Goal: Information Seeking & Learning: Learn about a topic

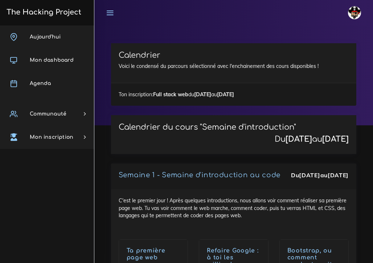
scroll to position [2480, 0]
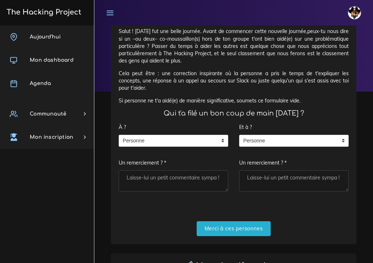
scroll to position [33, 0]
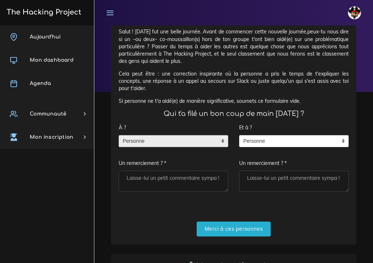
click at [176, 137] on span "Personne" at bounding box center [168, 141] width 98 height 12
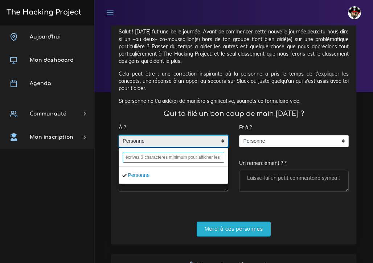
type input "z"
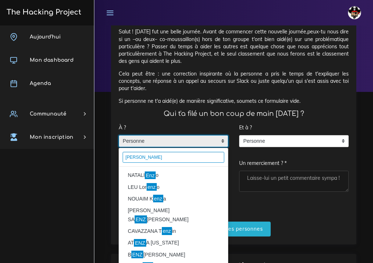
type input "enzo"
click at [157, 173] on li "NATALI Enz o" at bounding box center [173, 175] width 109 height 12
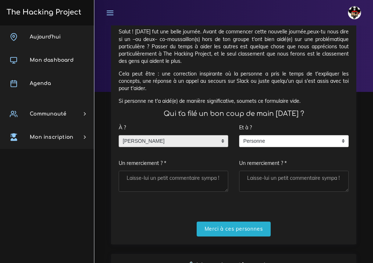
click at [159, 174] on textarea "Un remerciement ? *" at bounding box center [174, 180] width 110 height 21
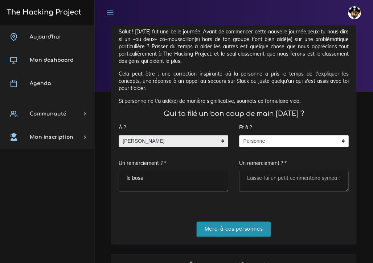
type textarea "le boss"
click at [217, 228] on input "Merci à ces personnes" at bounding box center [234, 228] width 74 height 15
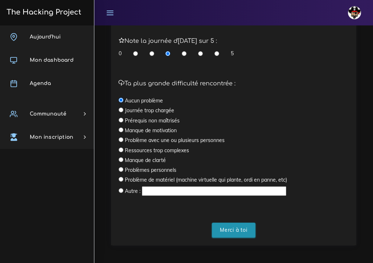
scroll to position [238, 0]
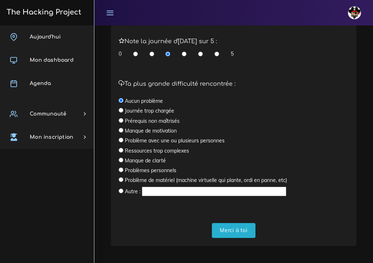
click at [217, 50] on input "radio" at bounding box center [216, 53] width 5 height 7
radio input "true"
click at [231, 225] on input "Merci à toi" at bounding box center [234, 230] width 44 height 15
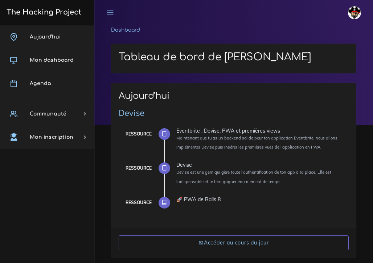
click at [175, 37] on ol "Dashboard" at bounding box center [233, 31] width 245 height 13
click at [186, 16] on div "johanna Éditer profil Lier son compte Zone à risques Déconnexion" at bounding box center [234, 12] width 266 height 25
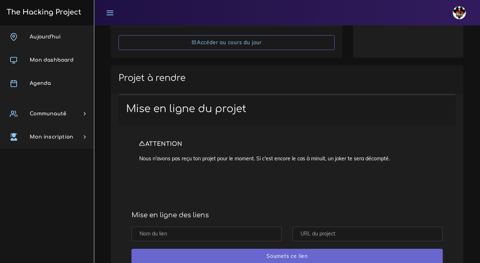
scroll to position [153, 0]
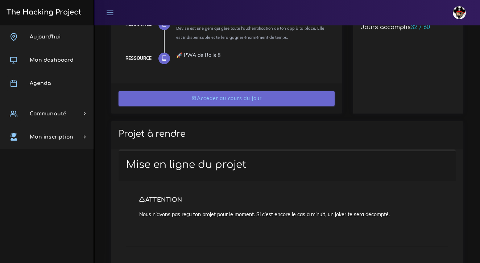
click at [189, 101] on link "Accéder au cours du jour" at bounding box center [227, 98] width 216 height 15
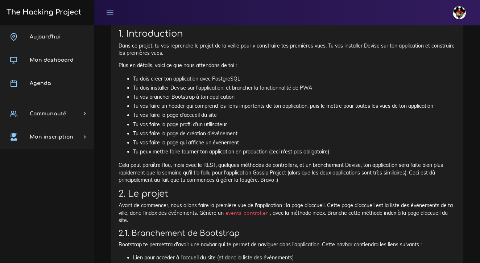
scroll to position [356, 0]
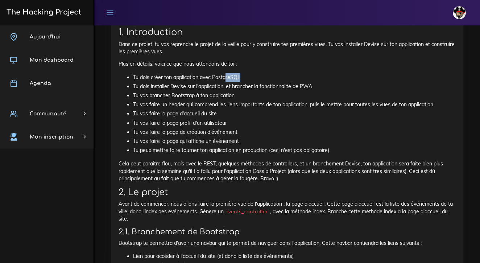
drag, startPoint x: 241, startPoint y: 75, endPoint x: 225, endPoint y: 75, distance: 16.0
click at [225, 75] on li "Tu dois créer ton application avec PostgreSQL" at bounding box center [294, 77] width 323 height 9
click at [258, 74] on li "Tu dois créer ton application avec PostgreSQL" at bounding box center [294, 77] width 323 height 9
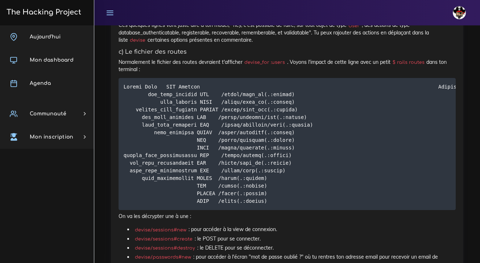
scroll to position [2441, 0]
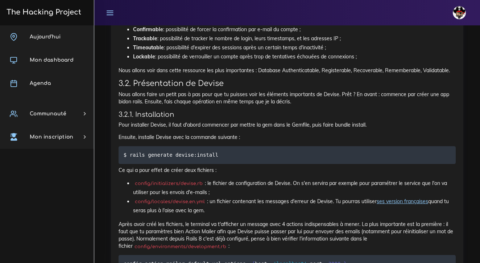
scroll to position [1653, 0]
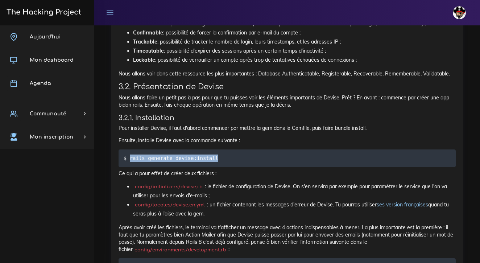
drag, startPoint x: 218, startPoint y: 137, endPoint x: 130, endPoint y: 140, distance: 88.2
click at [130, 154] on code "$ rails generate devise:install" at bounding box center [172, 158] width 97 height 8
copy code "rails generate devise:install"
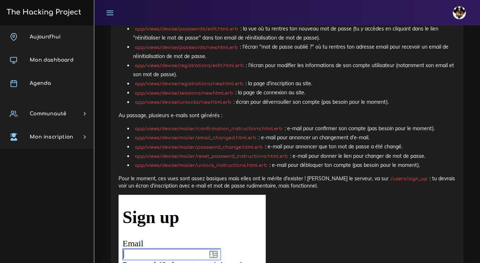
scroll to position [2917, 0]
drag, startPoint x: 211, startPoint y: 139, endPoint x: 129, endPoint y: 139, distance: 82.3
copy code "rails generate devise:views"
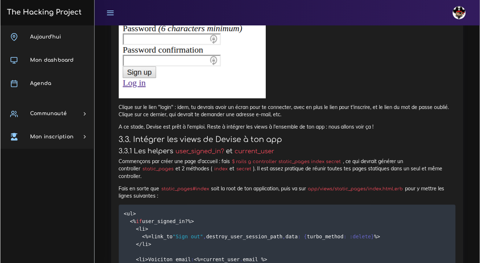
scroll to position [3152, 0]
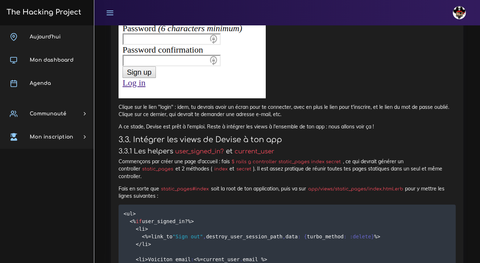
drag, startPoint x: 400, startPoint y: 135, endPoint x: 363, endPoint y: 133, distance: 36.3
copy p "Pour le moment, ces vues sont assez basiques mais elles ont le mérite d'exister…"
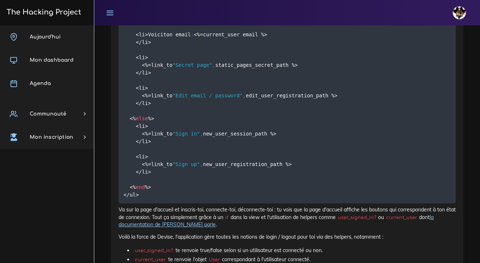
scroll to position [3381, 0]
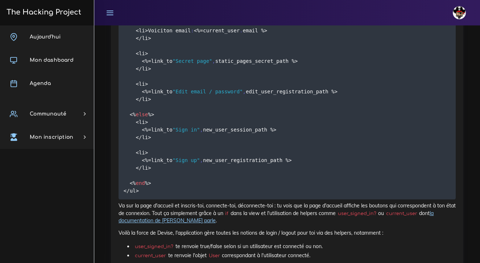
drag, startPoint x: 337, startPoint y: 124, endPoint x: 253, endPoint y: 126, distance: 83.4
drag, startPoint x: 337, startPoint y: 124, endPoint x: 236, endPoint y: 124, distance: 100.8
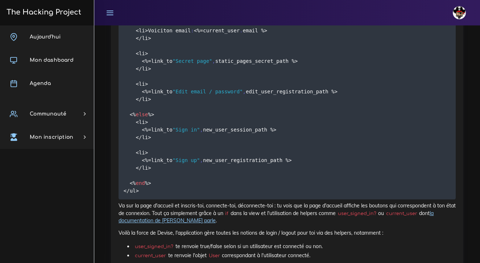
copy code "rails g controller static_pages index secret"
drag, startPoint x: 207, startPoint y: 145, endPoint x: 162, endPoint y: 145, distance: 45.3
copy p "static_pages#index"
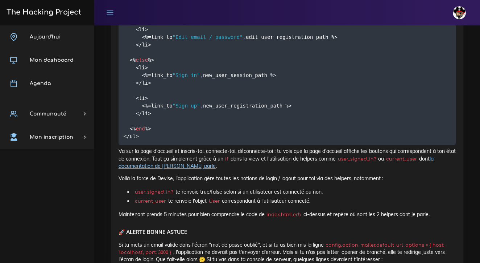
scroll to position [3436, 0]
click at [159, 125] on code "<ul> <% if user_signed_in ? %> <li> <% = link_to "Sign out" , destroy_user_sess…" at bounding box center [252, 33] width 257 height 214
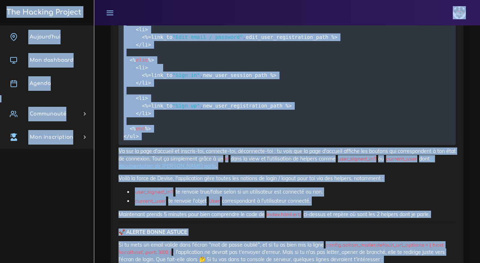
click at [159, 125] on code "<ul> <% if user_signed_in ? %> <li> <% = link_to "Sign out" , destroy_user_sess…" at bounding box center [252, 33] width 257 height 214
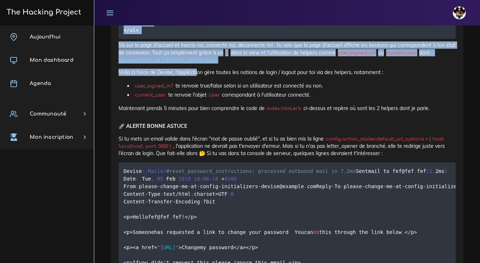
scroll to position [3552, 0]
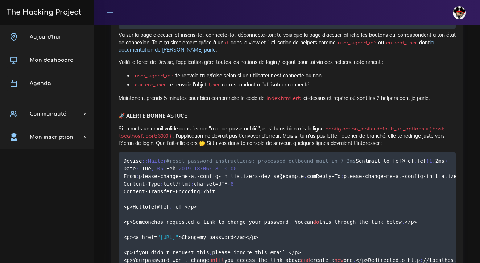
drag, startPoint x: 124, startPoint y: 113, endPoint x: 192, endPoint y: 211, distance: 119.4
copy code "<ul> <% if user_signed_in ? %> <li> <% = link_to "Sign out" , destroy_user_sess…"
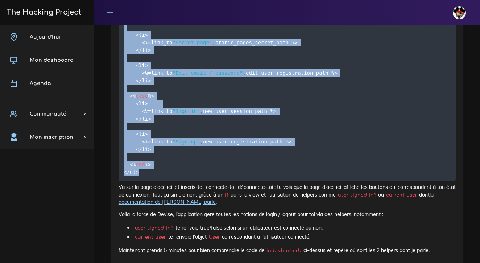
scroll to position [3398, 0]
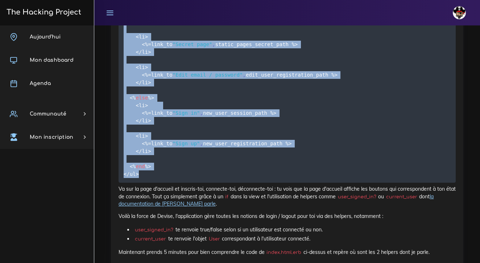
click at [309, 182] on pre "<ul> <% if user_signed_in ? %> <li> <% = link_to "Sign out" , destroy_user_sess…" at bounding box center [287, 70] width 337 height 223
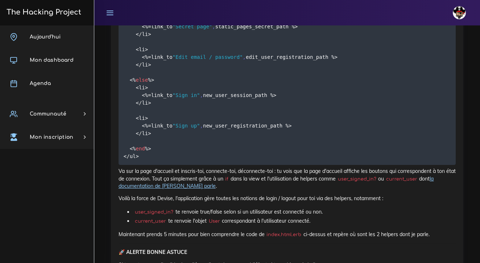
scroll to position [3418, 0]
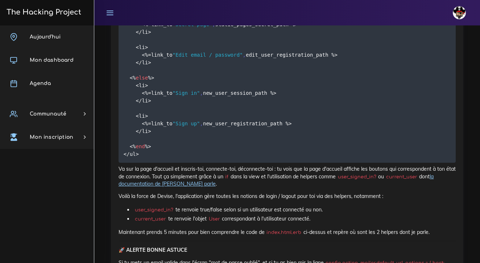
drag, startPoint x: 207, startPoint y: 108, endPoint x: 162, endPoint y: 108, distance: 45.3
copy p "static_pages#index"
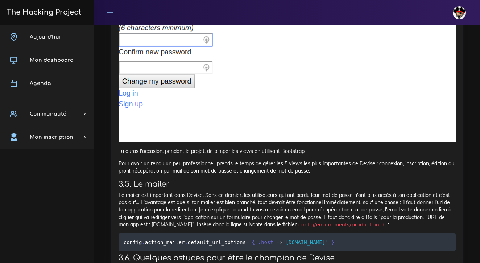
scroll to position [4016, 0]
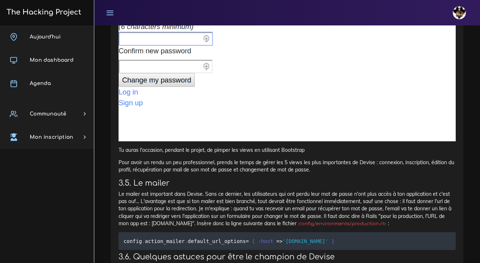
drag, startPoint x: 261, startPoint y: 128, endPoint x: 234, endPoint y: 128, distance: 26.5
copy p "/users/edit"
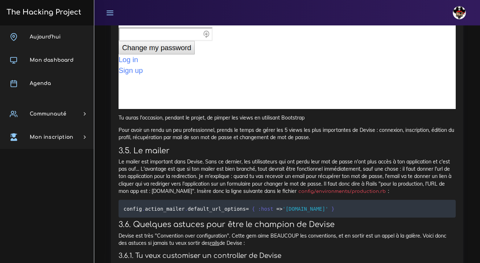
scroll to position [4050, 0]
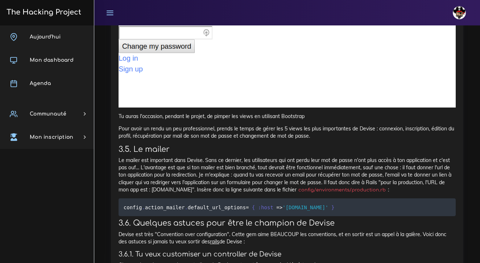
drag, startPoint x: 260, startPoint y: 93, endPoint x: 233, endPoint y: 92, distance: 26.9
copy p "/users/edit"
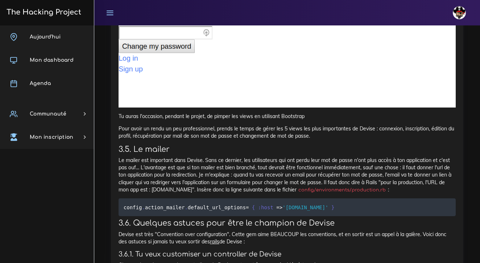
drag, startPoint x: 276, startPoint y: 145, endPoint x: 123, endPoint y: 143, distance: 152.4
copy code "before_action :authenticate_user ! , only : [ :secret ]"
drag, startPoint x: 275, startPoint y: 144, endPoint x: 123, endPoint y: 143, distance: 152.4
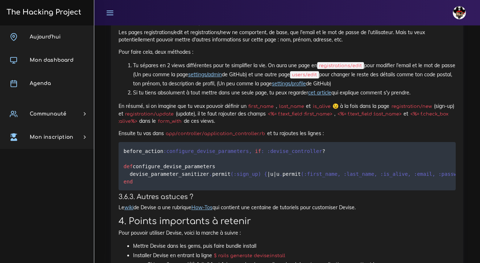
scroll to position [4363, 0]
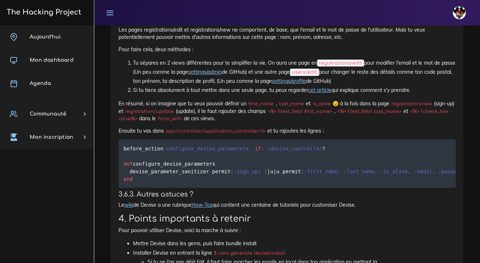
drag, startPoint x: 347, startPoint y: 158, endPoint x: 115, endPoint y: 159, distance: 232.5
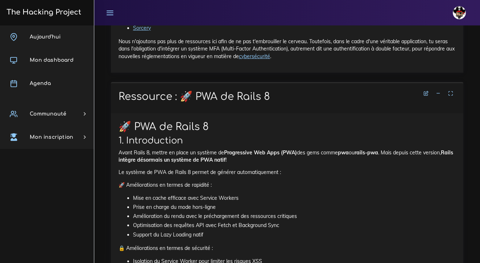
scroll to position [4738, 0]
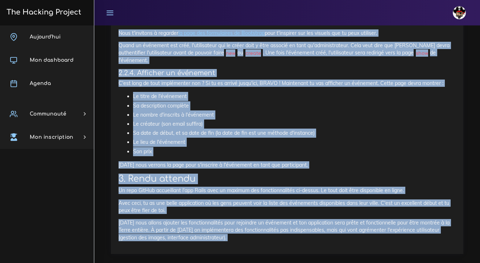
scroll to position [1081, 0]
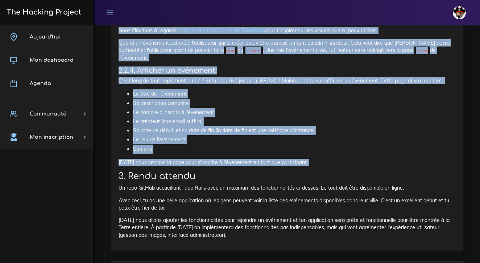
drag, startPoint x: 119, startPoint y: 88, endPoint x: 256, endPoint y: 150, distance: 151.0
click at [224, 108] on li "Le nombre d'inscrits à l'événement" at bounding box center [294, 112] width 323 height 9
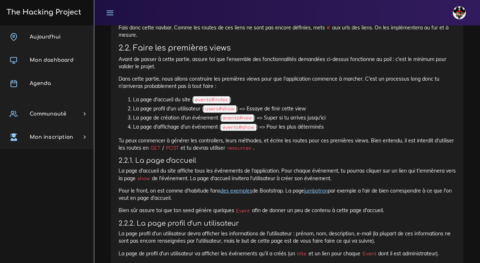
scroll to position [671, 0]
click at [241, 187] on link "des exemples" at bounding box center [237, 190] width 32 height 7
click at [325, 187] on link "jumbotron" at bounding box center [316, 190] width 24 height 7
drag, startPoint x: 197, startPoint y: 94, endPoint x: 224, endPoint y: 93, distance: 27.2
click at [224, 96] on code "events#index" at bounding box center [211, 99] width 37 height 7
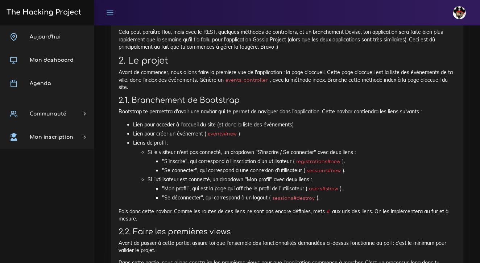
scroll to position [489, 0]
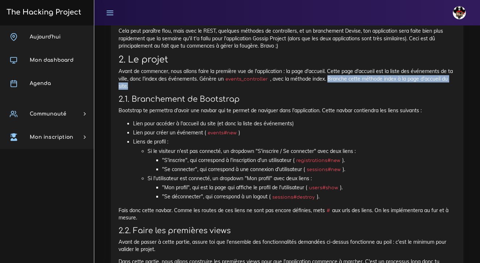
drag, startPoint x: 327, startPoint y: 77, endPoint x: 340, endPoint y: 82, distance: 13.8
click at [340, 82] on p "Avant de commencer, nous allons faire la première vue de l'application : la pag…" at bounding box center [287, 78] width 337 height 22
click at [328, 76] on p "Avant de commencer, nous allons faire la première vue de l'application : la pag…" at bounding box center [287, 78] width 337 height 22
drag, startPoint x: 328, startPoint y: 75, endPoint x: 366, endPoint y: 74, distance: 38.5
click at [366, 74] on p "Avant de commencer, nous allons faire la première vue de l'application : la pag…" at bounding box center [287, 78] width 337 height 22
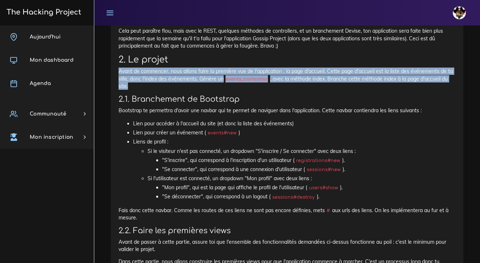
drag, startPoint x: 119, startPoint y: 67, endPoint x: 134, endPoint y: 82, distance: 21.8
click at [134, 82] on p "Avant de commencer, nous allons faire la première vue de l'application : la pag…" at bounding box center [287, 78] width 337 height 22
click at [231, 85] on p "Avant de commencer, nous allons faire la première vue de l'application : la pag…" at bounding box center [287, 78] width 337 height 22
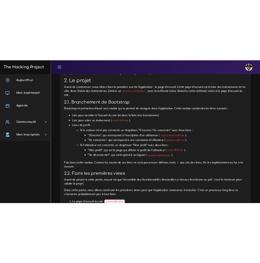
scroll to position [511, 0]
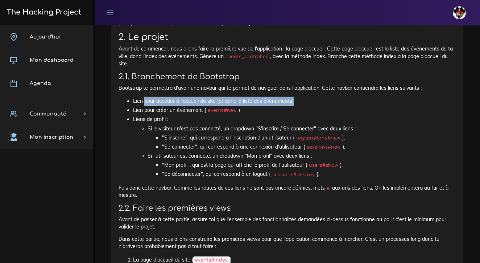
drag, startPoint x: 293, startPoint y: 97, endPoint x: 144, endPoint y: 99, distance: 149.5
click at [144, 99] on li "Lien pour accéder à l'accueil du site (et donc la liste des événements)" at bounding box center [294, 100] width 323 height 9
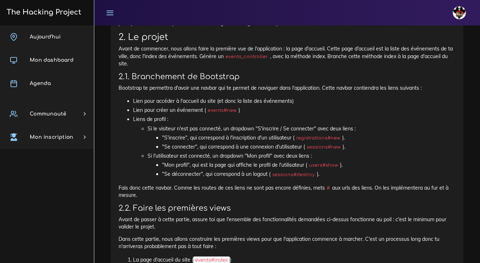
click at [247, 106] on li "Lien pour créer un événement ( events#new )" at bounding box center [294, 110] width 323 height 9
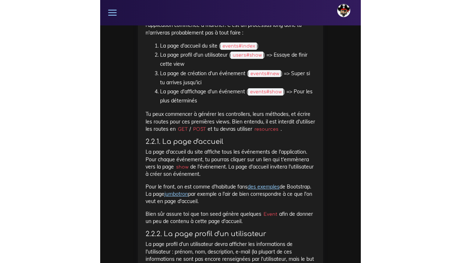
scroll to position [1012, 0]
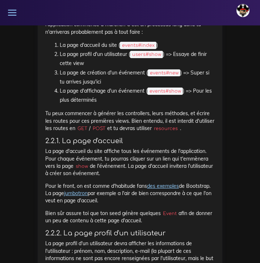
click at [77, 190] on link "jumbotron" at bounding box center [76, 193] width 24 height 7
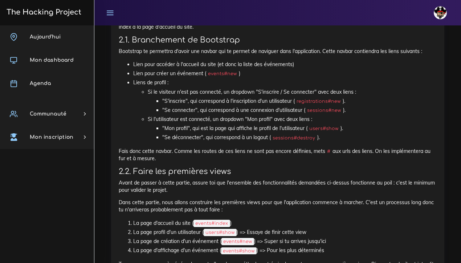
scroll to position [546, 0]
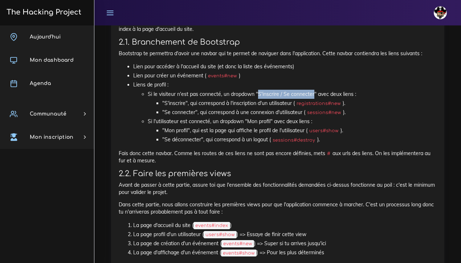
drag, startPoint x: 314, startPoint y: 90, endPoint x: 258, endPoint y: 91, distance: 55.5
click at [258, 91] on li "Si le visiteur n'est pas connecté, un dropdown "S'inscrire / Se connecter" avec…" at bounding box center [292, 104] width 289 height 28
drag, startPoint x: 340, startPoint y: 100, endPoint x: 297, endPoint y: 99, distance: 42.4
click at [297, 100] on code "registrations#new" at bounding box center [319, 103] width 48 height 7
drag, startPoint x: 340, startPoint y: 108, endPoint x: 308, endPoint y: 109, distance: 31.9
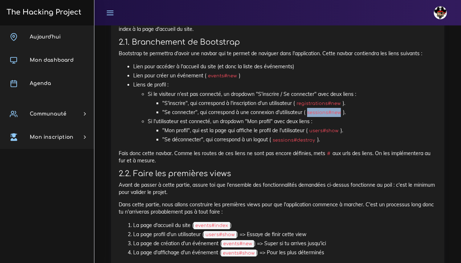
click at [308, 109] on code "sessions#new" at bounding box center [324, 112] width 38 height 7
drag, startPoint x: 337, startPoint y: 127, endPoint x: 309, endPoint y: 126, distance: 27.6
click at [309, 127] on code "users#show" at bounding box center [323, 130] width 33 height 7
drag, startPoint x: 313, startPoint y: 137, endPoint x: 272, endPoint y: 137, distance: 41.4
click at [272, 137] on code "sessions#destroy" at bounding box center [294, 139] width 46 height 7
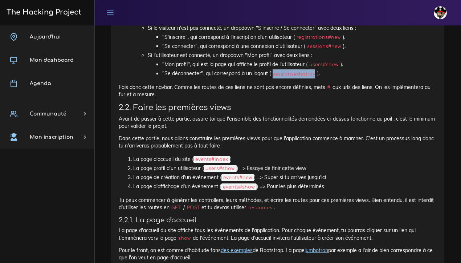
scroll to position [615, 0]
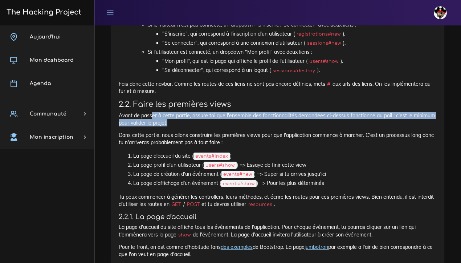
drag, startPoint x: 153, startPoint y: 111, endPoint x: 185, endPoint y: 117, distance: 32.4
click at [185, 117] on p "Avant de passer à cette partie, assure toi que l'ensemble des fonctionnalités d…" at bounding box center [278, 119] width 318 height 15
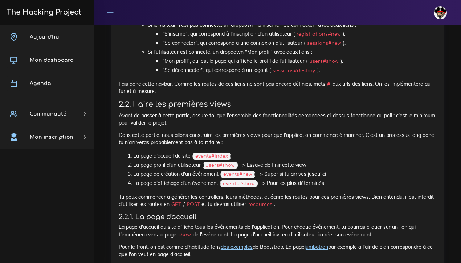
click at [118, 108] on div "Eventbrite : Devise, PWA et premières views Maintenant que tu as un backend sol…" at bounding box center [277, 233] width 333 height 1015
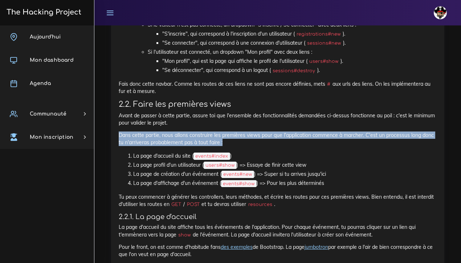
drag, startPoint x: 119, startPoint y: 127, endPoint x: 273, endPoint y: 135, distance: 154.4
click at [273, 135] on p "Dans cette partie, nous allons construire les premières views pour que l'applic…" at bounding box center [278, 138] width 318 height 15
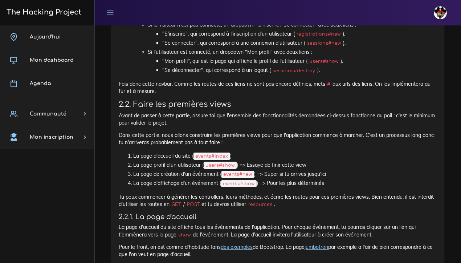
click at [255, 143] on div "Eventbrite : Devise, PWA et premières views Maintenant que tu as un backend sol…" at bounding box center [278, 231] width 318 height 995
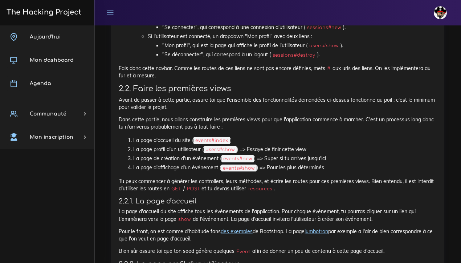
scroll to position [632, 0]
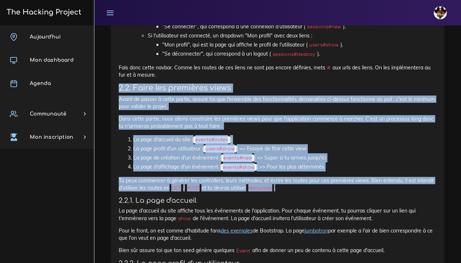
drag, startPoint x: 118, startPoint y: 82, endPoint x: 306, endPoint y: 184, distance: 213.7
click at [306, 184] on div "Eventbrite : Devise, PWA et premières views Maintenant que tu as un backend sol…" at bounding box center [277, 217] width 333 height 1015
click at [211, 177] on p "Tu peux commencer à générer les controllers, leurs méthodes, et écrire les rout…" at bounding box center [278, 184] width 318 height 15
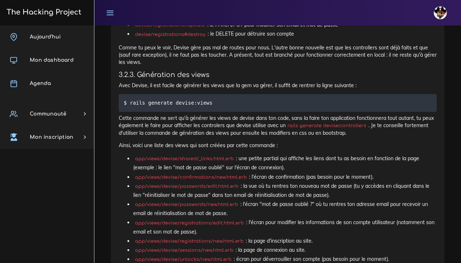
scroll to position [2824, 0]
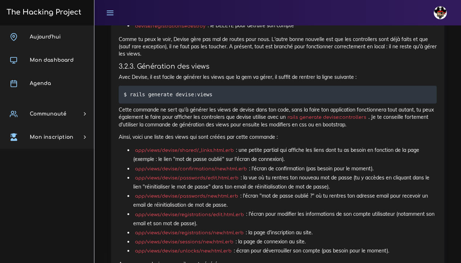
drag, startPoint x: 193, startPoint y: 118, endPoint x: 136, endPoint y: 120, distance: 57.0
drag, startPoint x: 190, startPoint y: 109, endPoint x: 133, endPoint y: 109, distance: 57.7
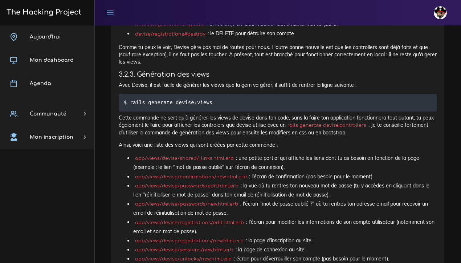
scroll to position [2804, 0]
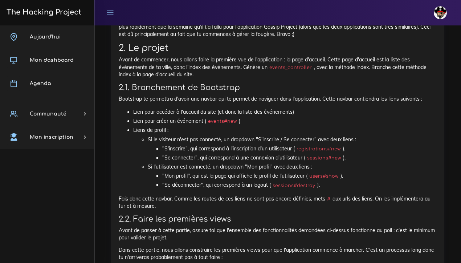
scroll to position [501, 0]
